Goal: Task Accomplishment & Management: Complete application form

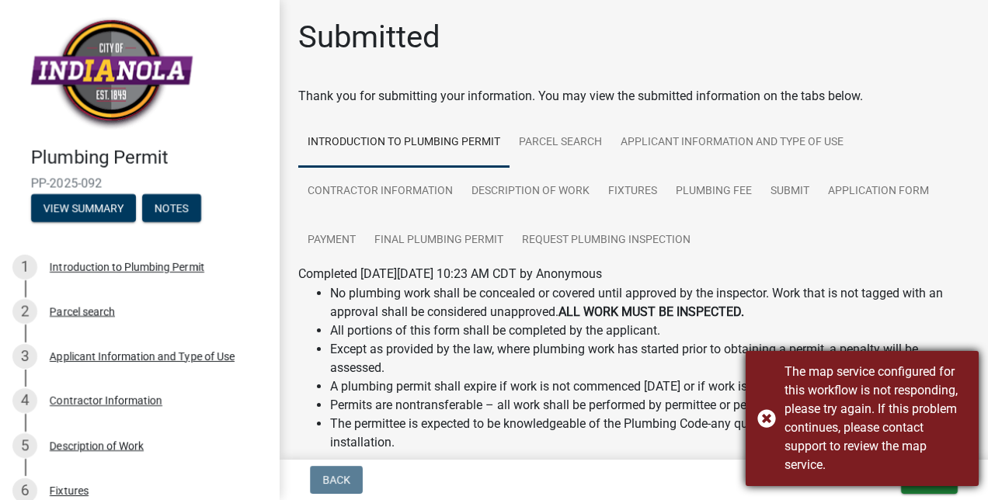
click at [776, 424] on div "The map service configured for this workflow is not responding, please try agai…" at bounding box center [862, 418] width 233 height 135
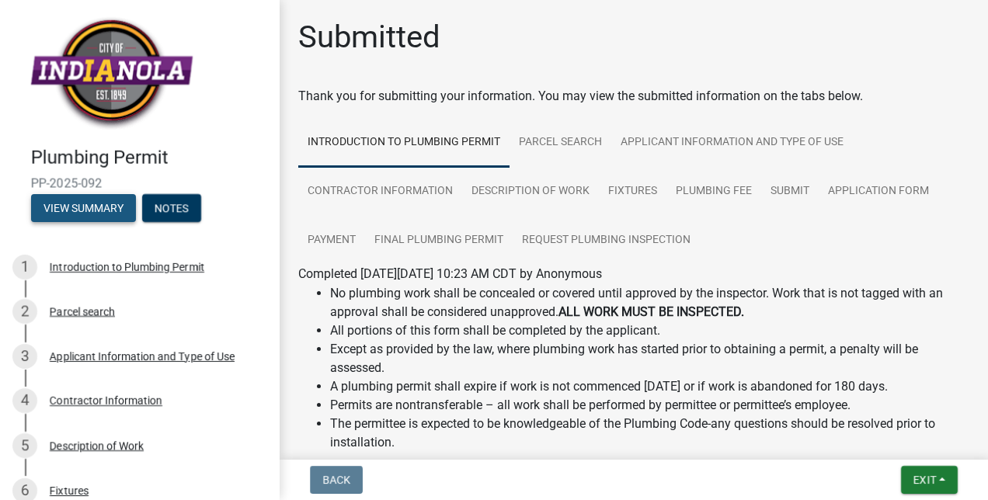
click at [106, 209] on button "View Summary" at bounding box center [83, 208] width 105 height 28
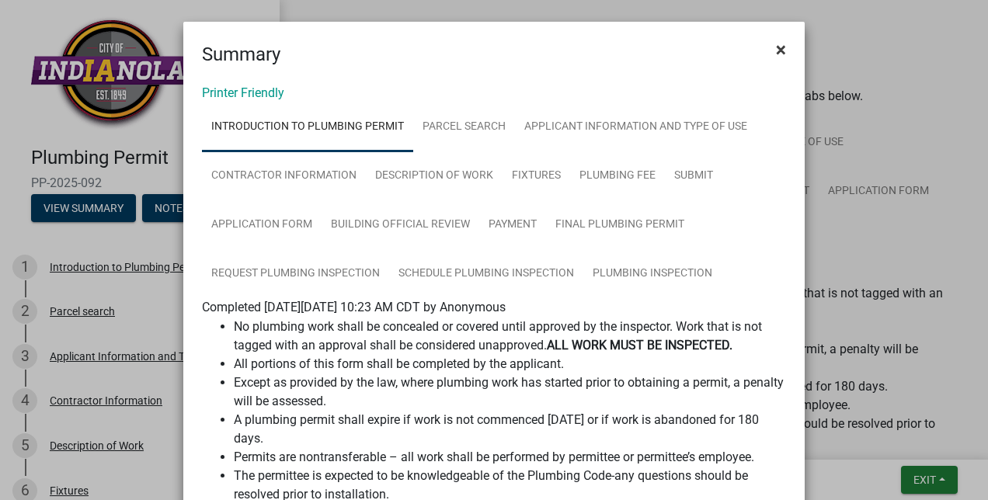
click at [776, 49] on span "×" at bounding box center [781, 50] width 10 height 22
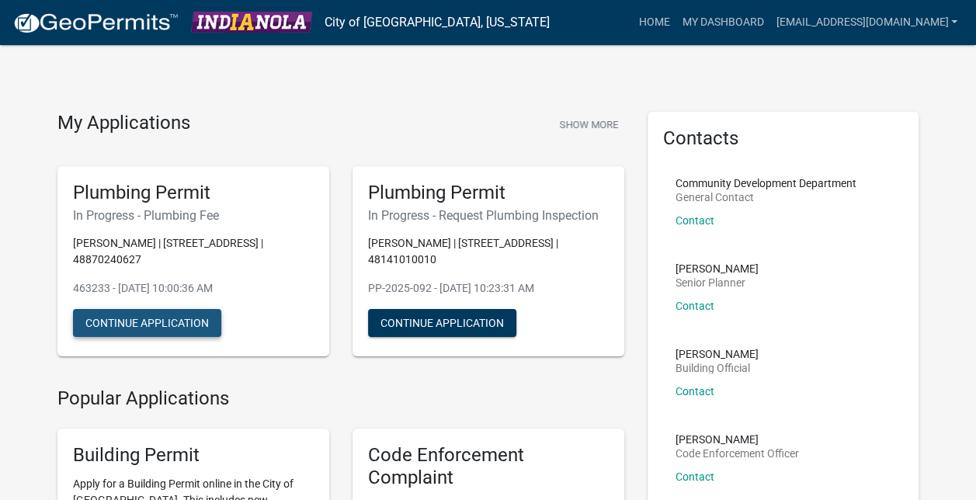
click at [118, 309] on button "Continue Application" at bounding box center [147, 323] width 148 height 28
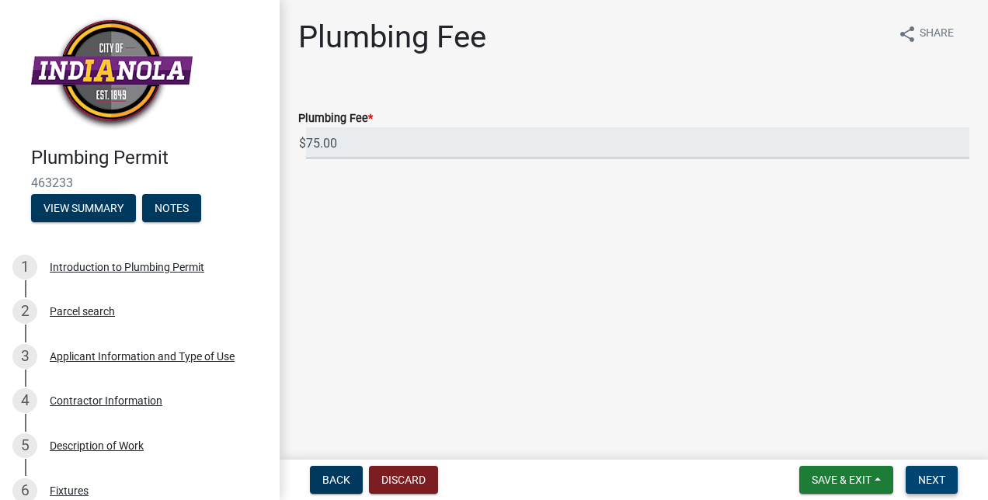
click at [926, 492] on button "Next" at bounding box center [932, 480] width 52 height 28
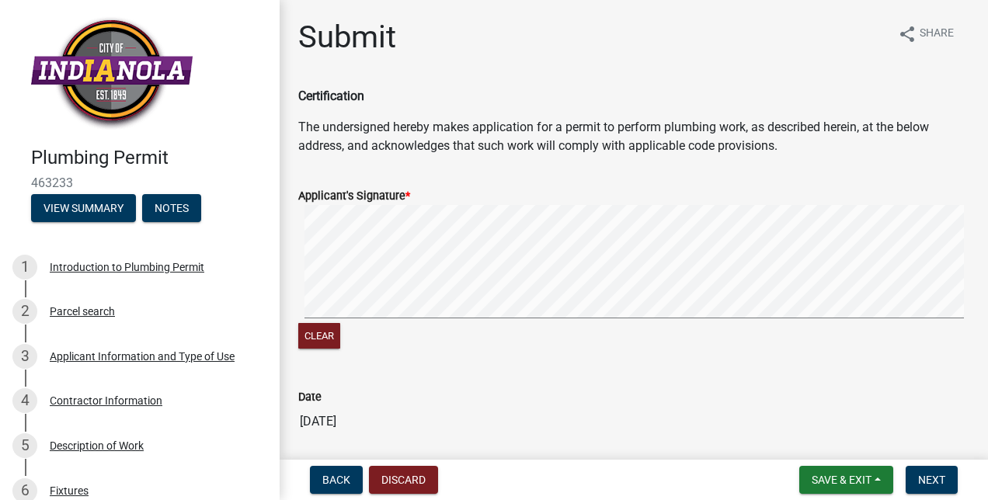
scroll to position [56, 0]
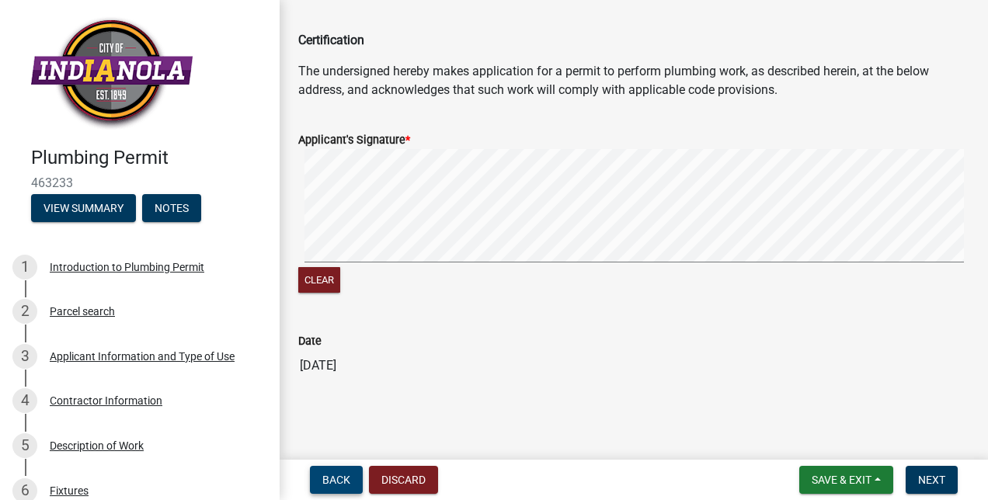
click at [334, 478] on span "Back" at bounding box center [336, 480] width 28 height 12
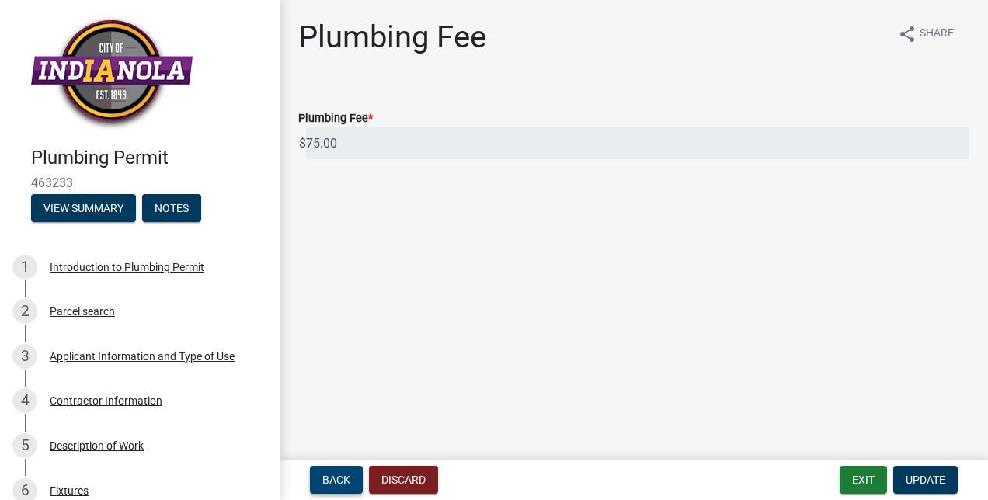
click at [334, 478] on span "Back" at bounding box center [336, 480] width 28 height 12
